Goal: Navigation & Orientation: Find specific page/section

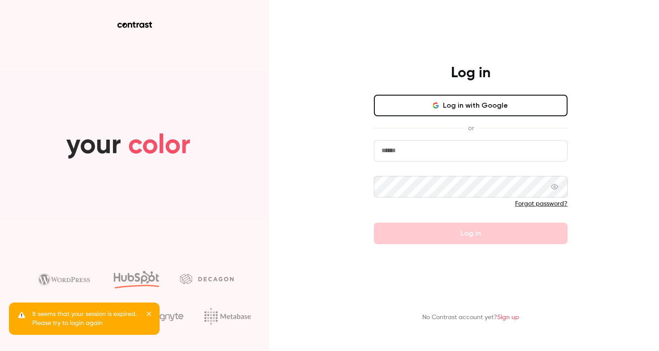
click at [402, 152] on input "email" at bounding box center [471, 151] width 194 height 22
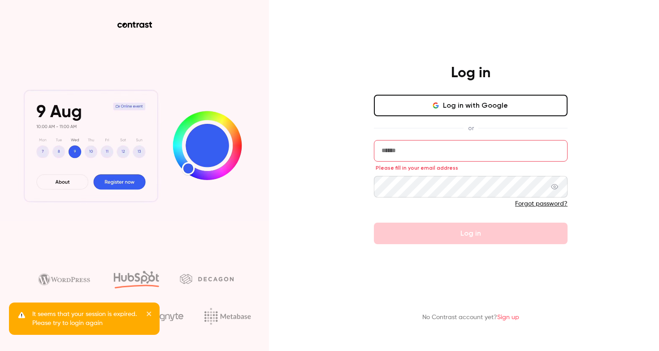
type input "**********"
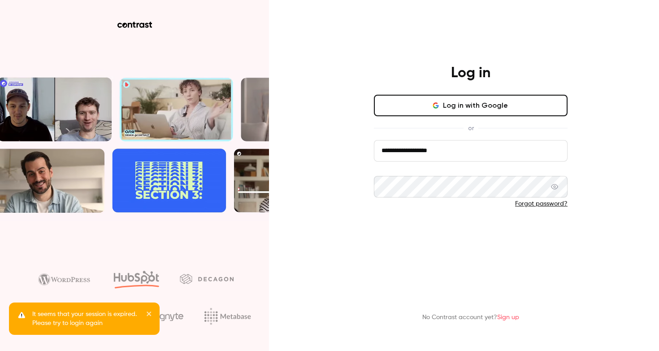
click at [439, 239] on button "Log in" at bounding box center [471, 233] width 194 height 22
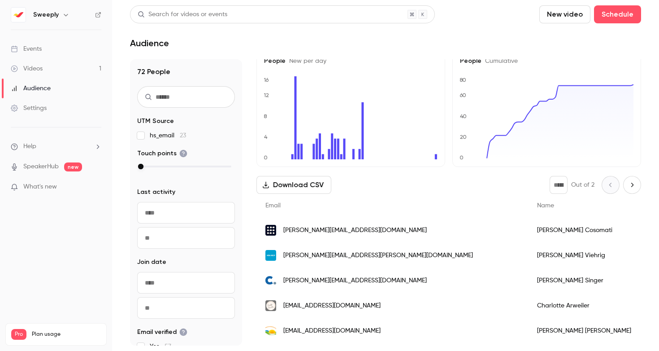
scroll to position [16, 0]
